Goal: Task Accomplishment & Management: Use online tool/utility

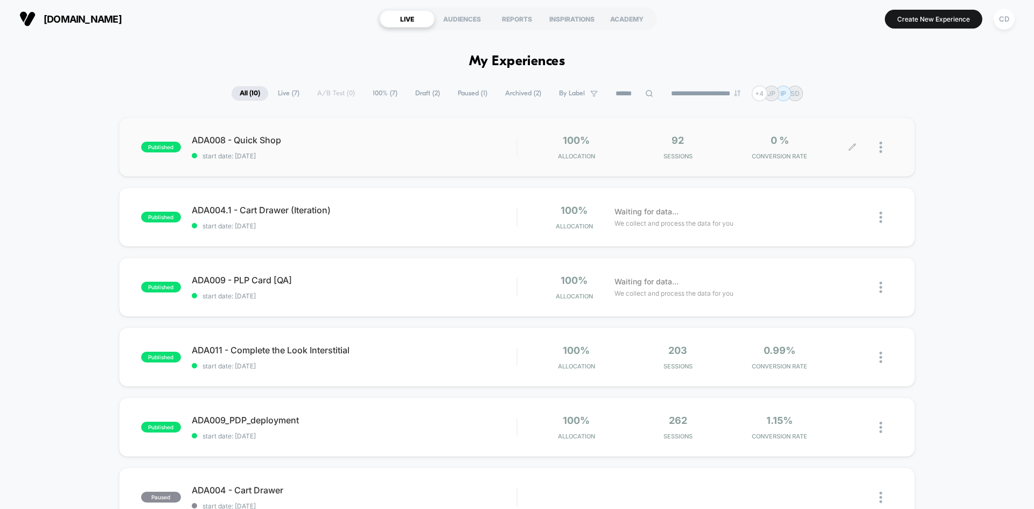
click at [853, 146] on icon at bounding box center [852, 147] width 8 height 8
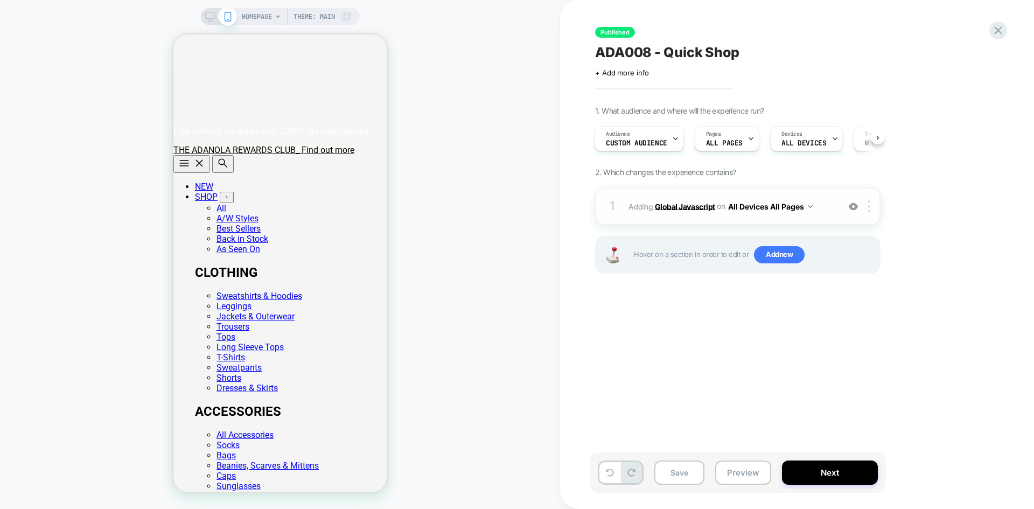
click at [704, 206] on b "Global Javascript" at bounding box center [685, 205] width 60 height 9
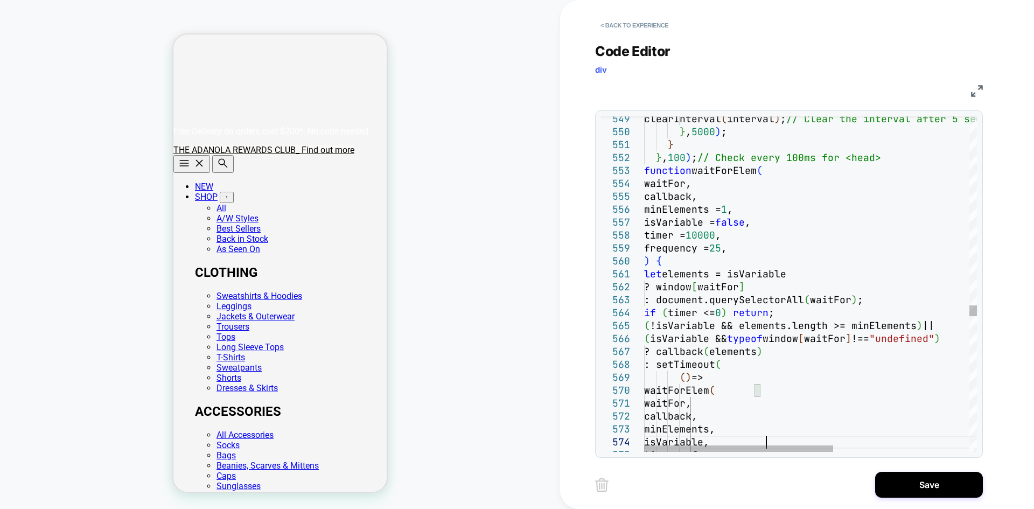
scroll to position [0, 0]
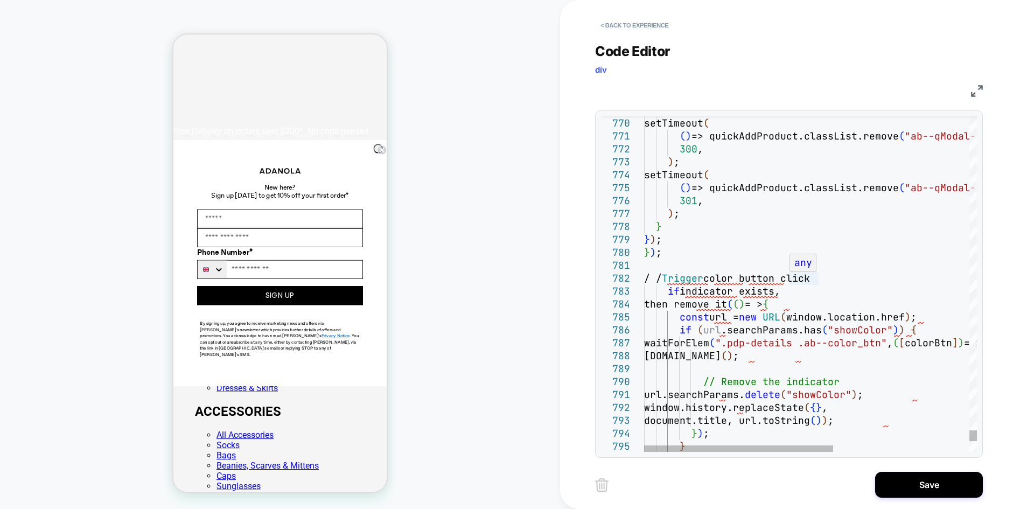
scroll to position [0, 213]
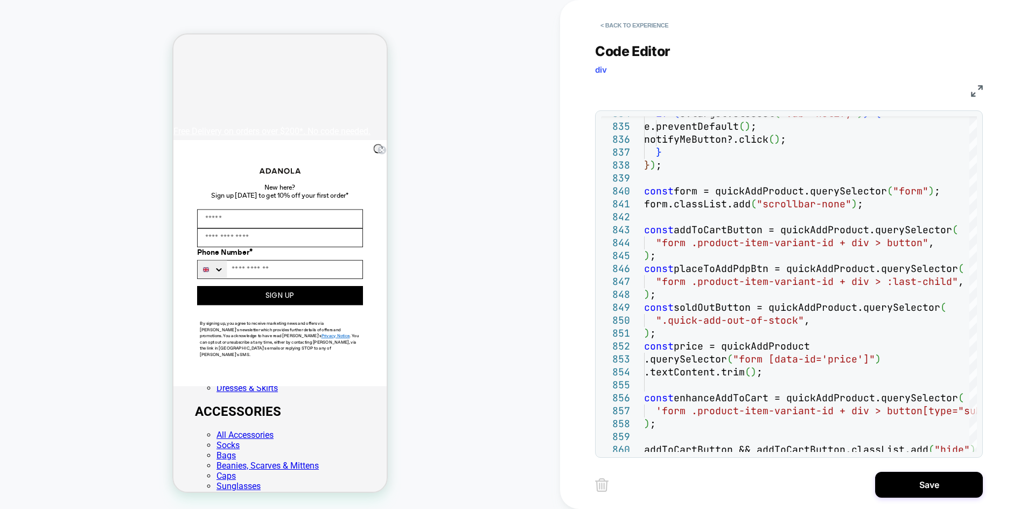
scroll to position [0, 0]
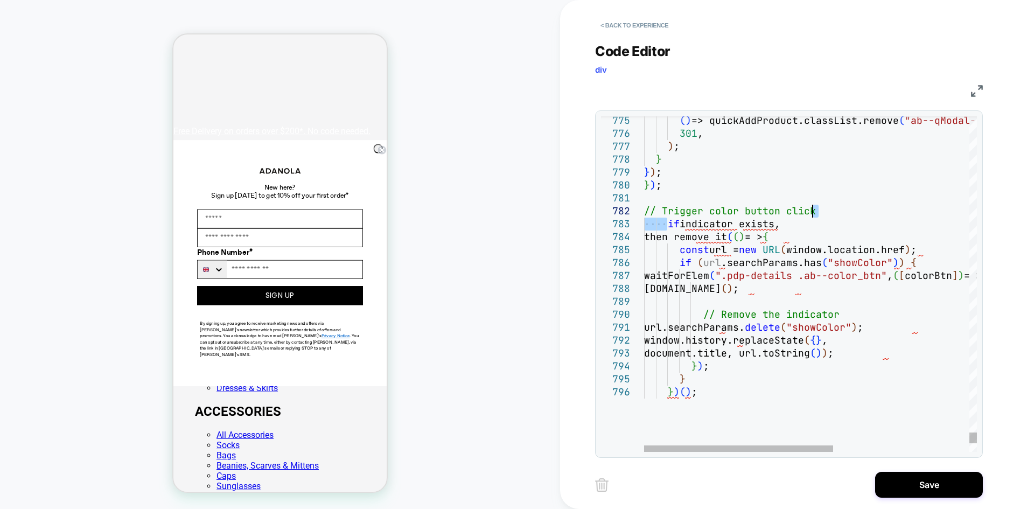
scroll to position [0, 213]
drag, startPoint x: 668, startPoint y: 225, endPoint x: 820, endPoint y: 215, distance: 151.6
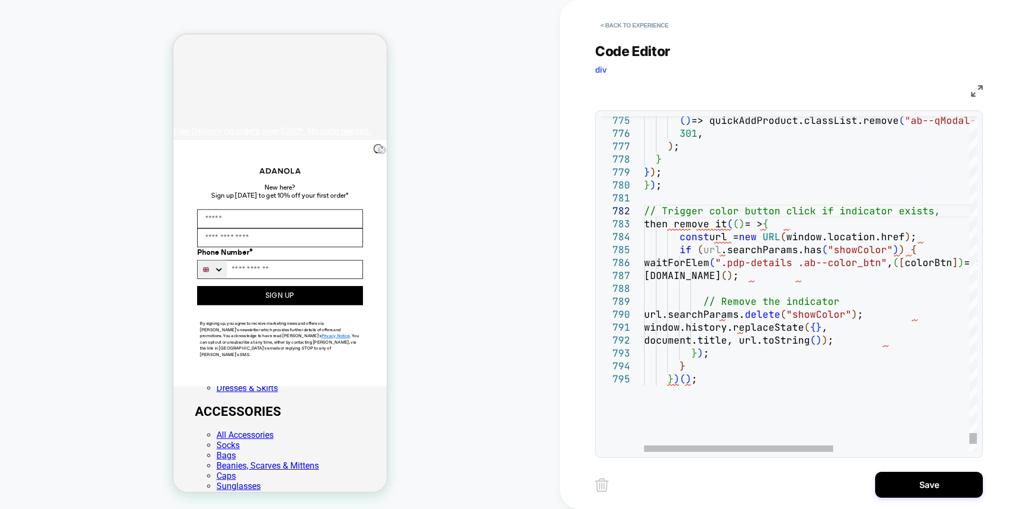
scroll to position [0, 0]
drag, startPoint x: 668, startPoint y: 225, endPoint x: 936, endPoint y: 213, distance: 269.0
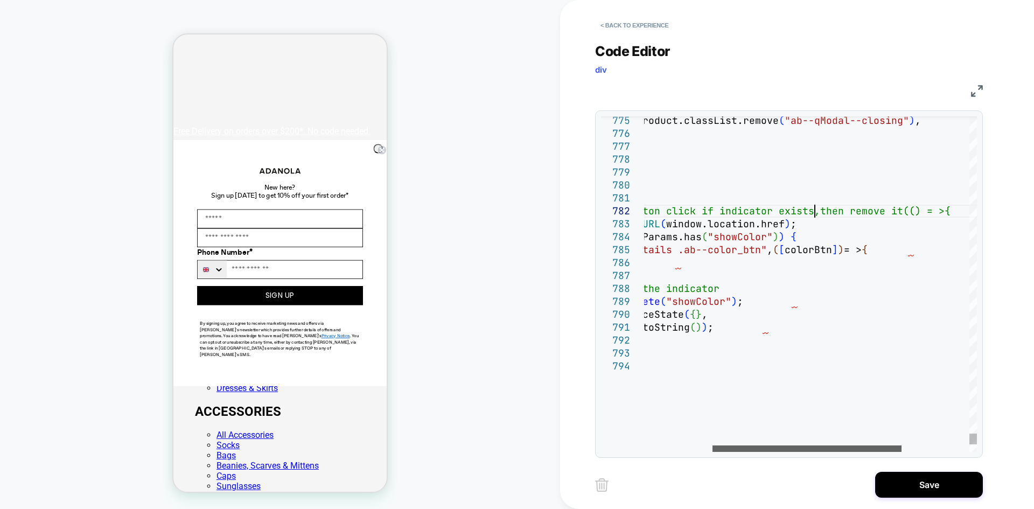
click at [822, 452] on div at bounding box center [806, 448] width 189 height 6
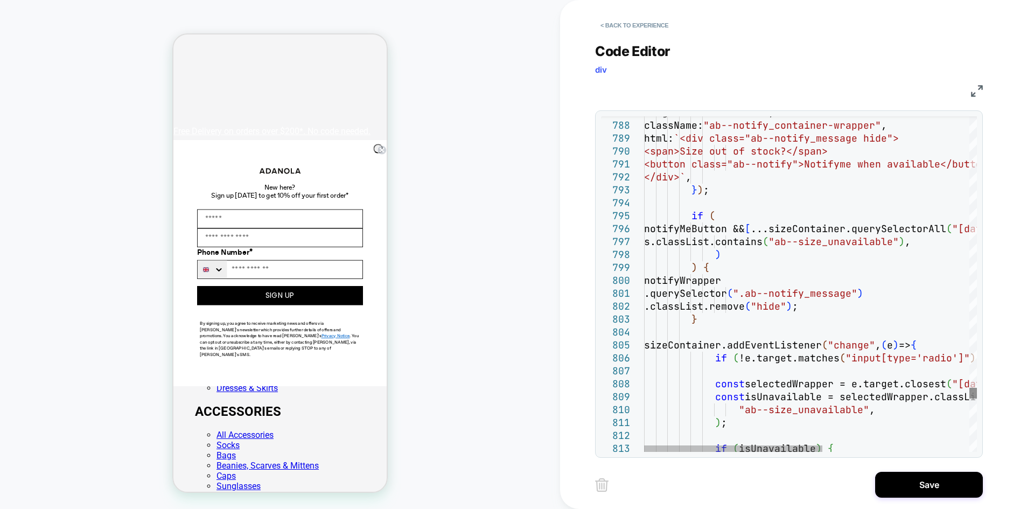
scroll to position [0, 213]
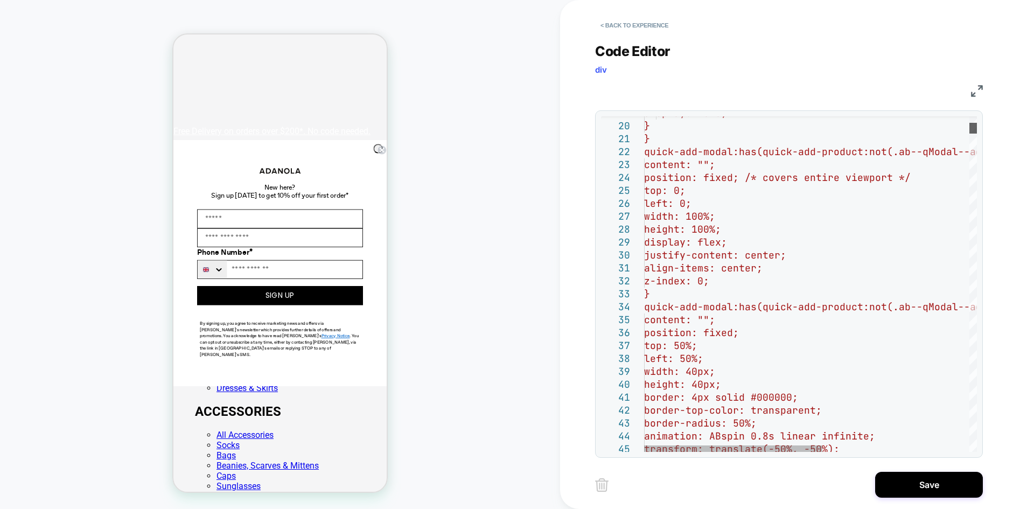
click at [969, 128] on div at bounding box center [973, 128] width 8 height 11
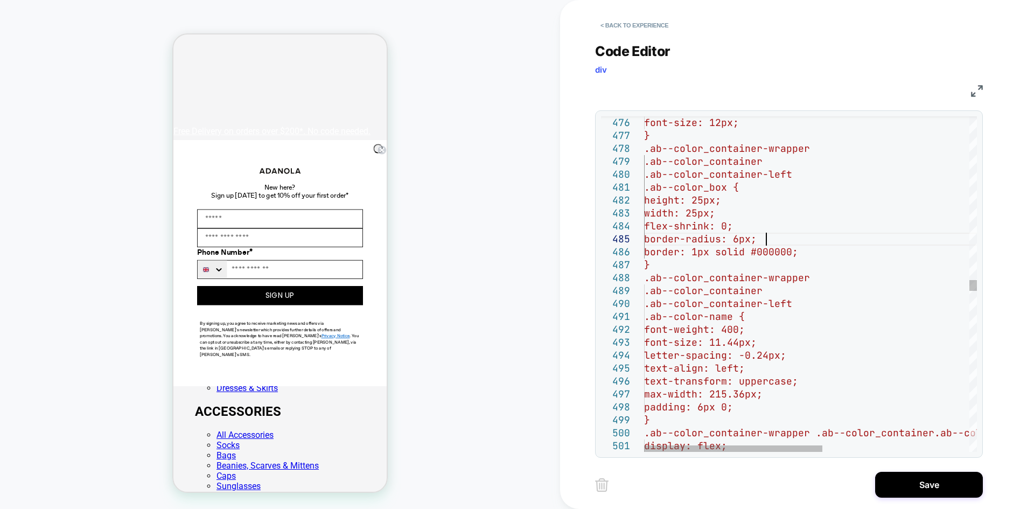
click at [793, 239] on div "font-size: 12px; } .ab--color_container-wrapper .ab--color_container .ab--color…" at bounding box center [947, 232] width 606 height 12509
type textarea "**********"
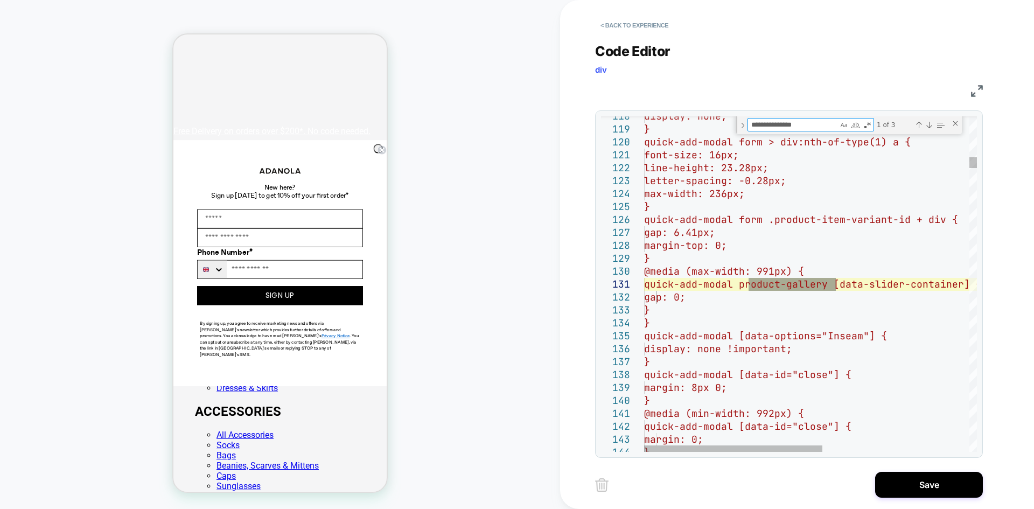
scroll to position [0, 0]
type textarea "**********"
click at [920, 128] on div "Previous Match (Shift+Enter)" at bounding box center [918, 125] width 9 height 9
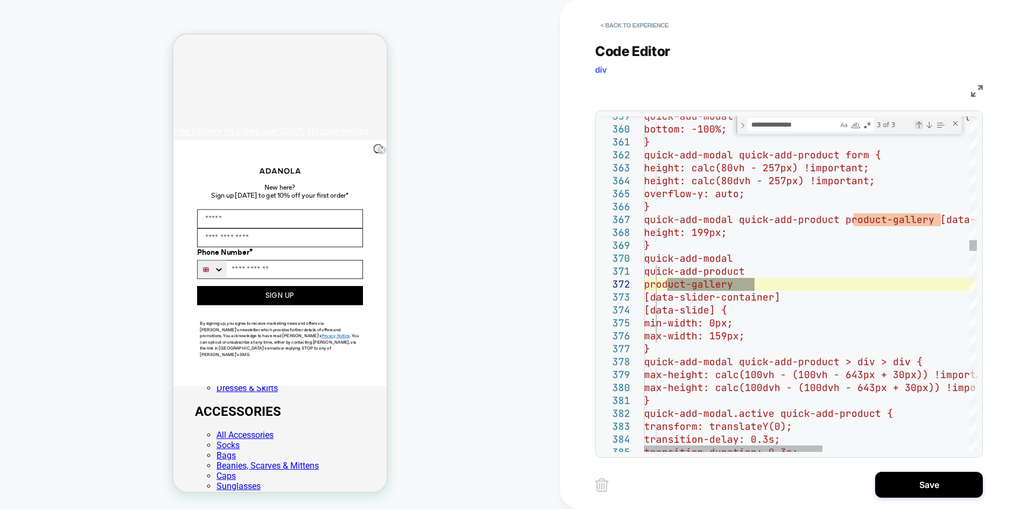
scroll to position [0, 213]
click at [920, 128] on div "Previous Match (Shift+Enter)" at bounding box center [918, 125] width 9 height 9
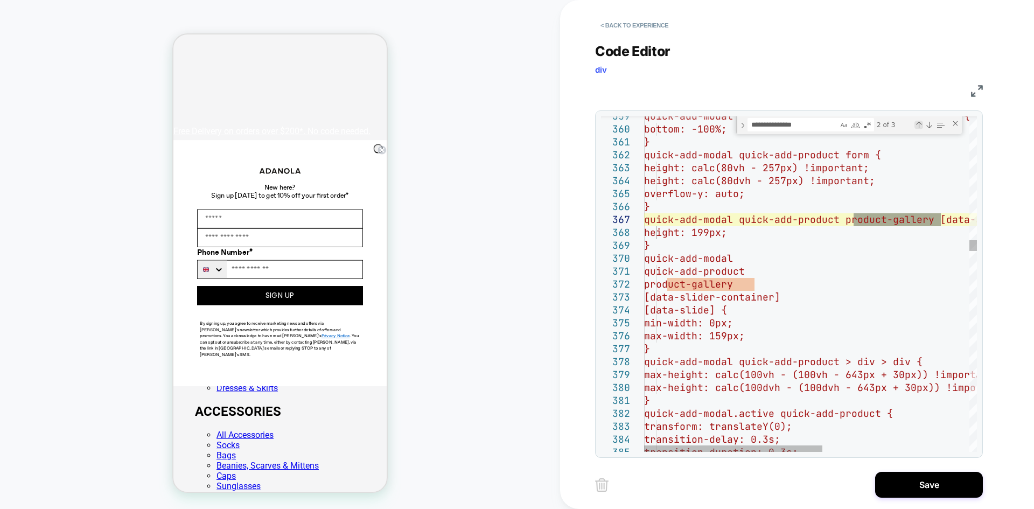
click at [920, 128] on div "Previous Match (Shift+Enter)" at bounding box center [918, 125] width 9 height 9
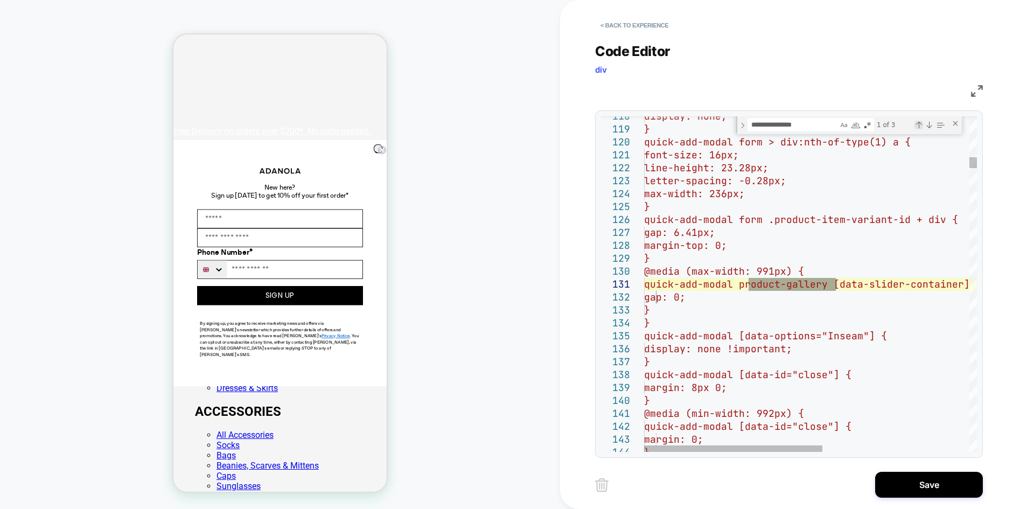
click at [920, 128] on div "Previous Match (Shift+Enter)" at bounding box center [918, 125] width 9 height 9
type textarea "**********"
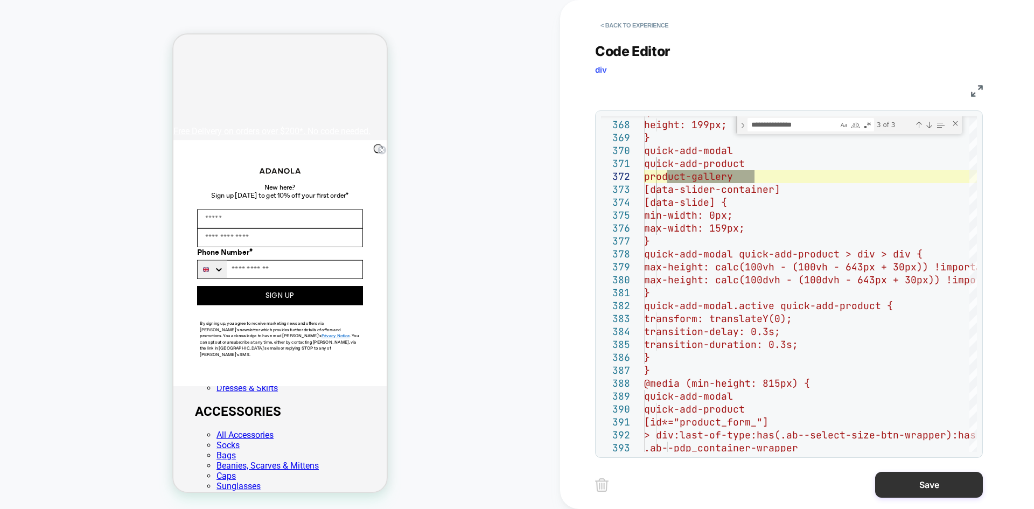
click at [914, 494] on button "Save" at bounding box center [929, 485] width 108 height 26
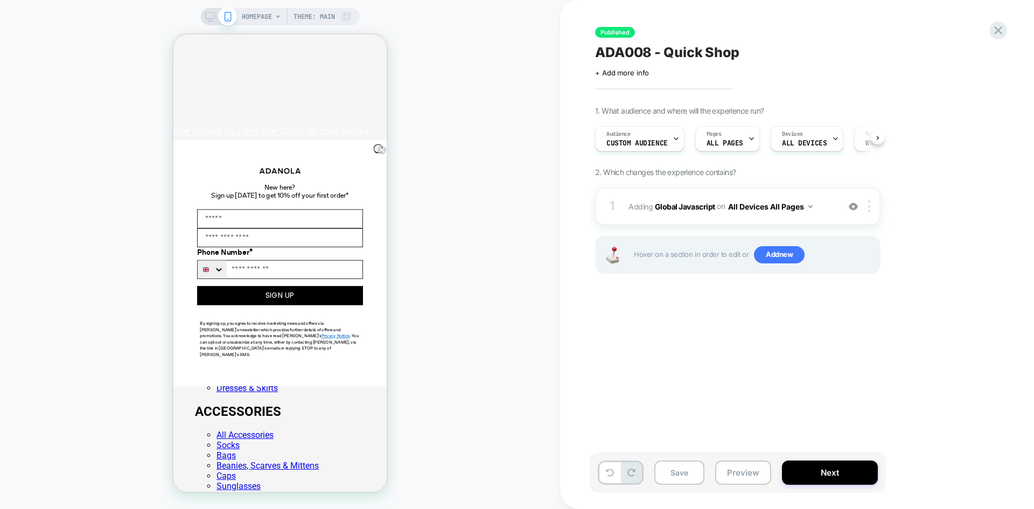
scroll to position [0, 1]
click at [815, 467] on button "Next" at bounding box center [830, 472] width 96 height 24
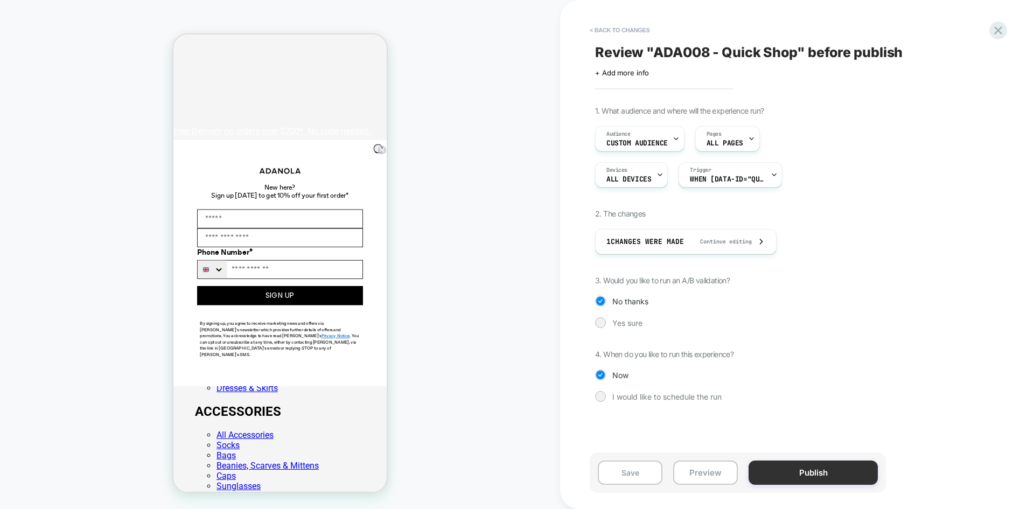
click at [772, 465] on button "Publish" at bounding box center [812, 472] width 129 height 24
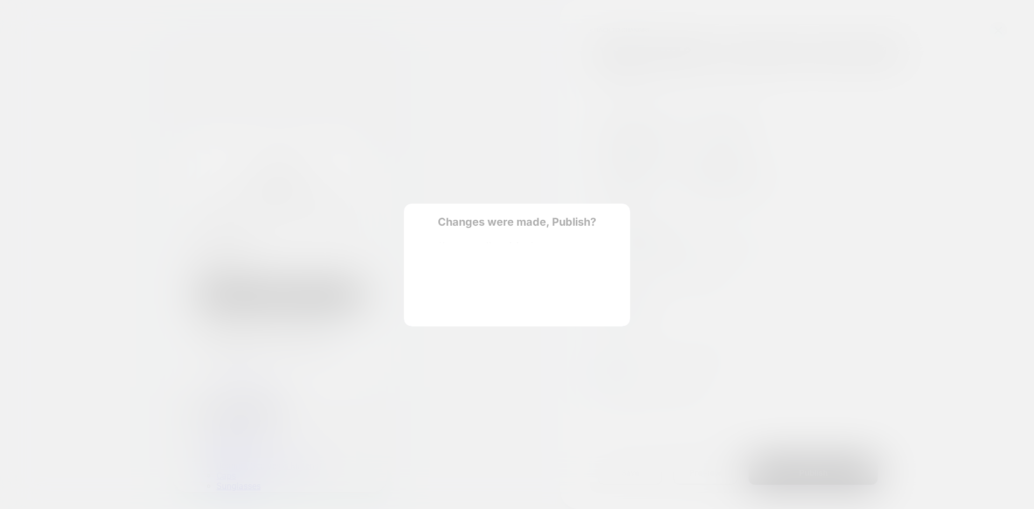
scroll to position [0, 213]
click at [424, 261] on div at bounding box center [422, 256] width 13 height 13
click at [443, 302] on button "Yes, Publish" at bounding box center [464, 300] width 96 height 27
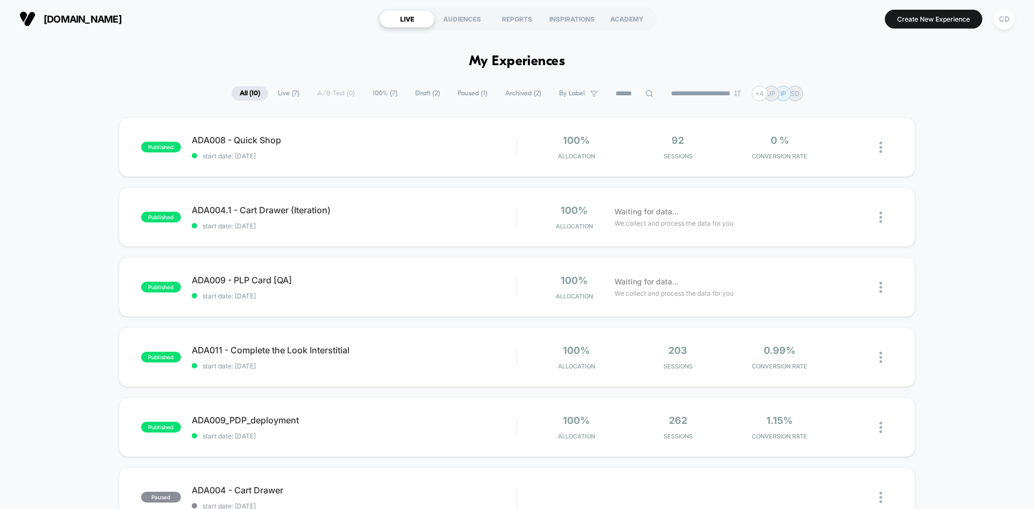
click at [954, 87] on div "**********" at bounding box center [517, 94] width 1034 height 16
